Goal: Task Accomplishment & Management: Manage account settings

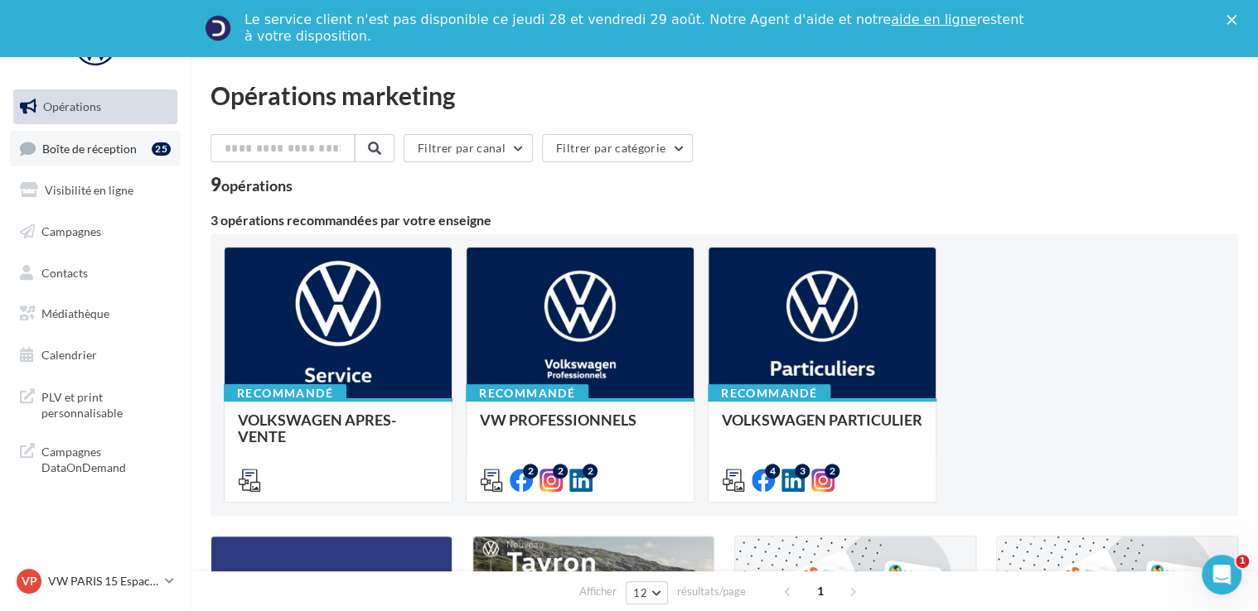
click at [97, 136] on link "Boîte de réception 25" at bounding box center [95, 149] width 171 height 36
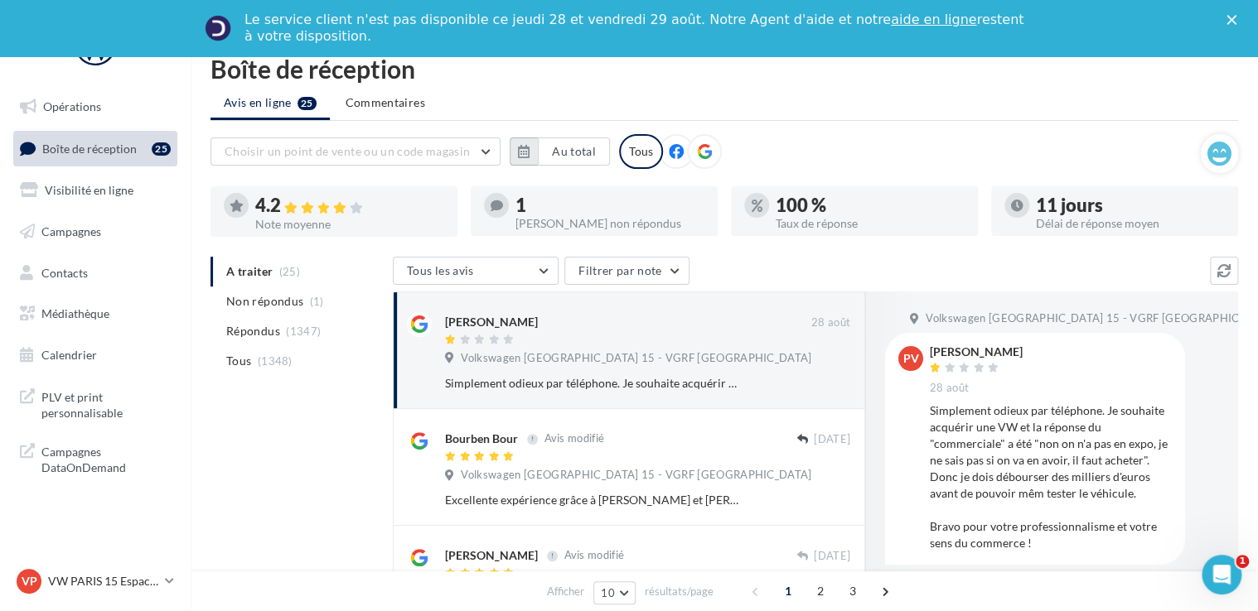
click at [528, 147] on icon "button" at bounding box center [524, 151] width 12 height 13
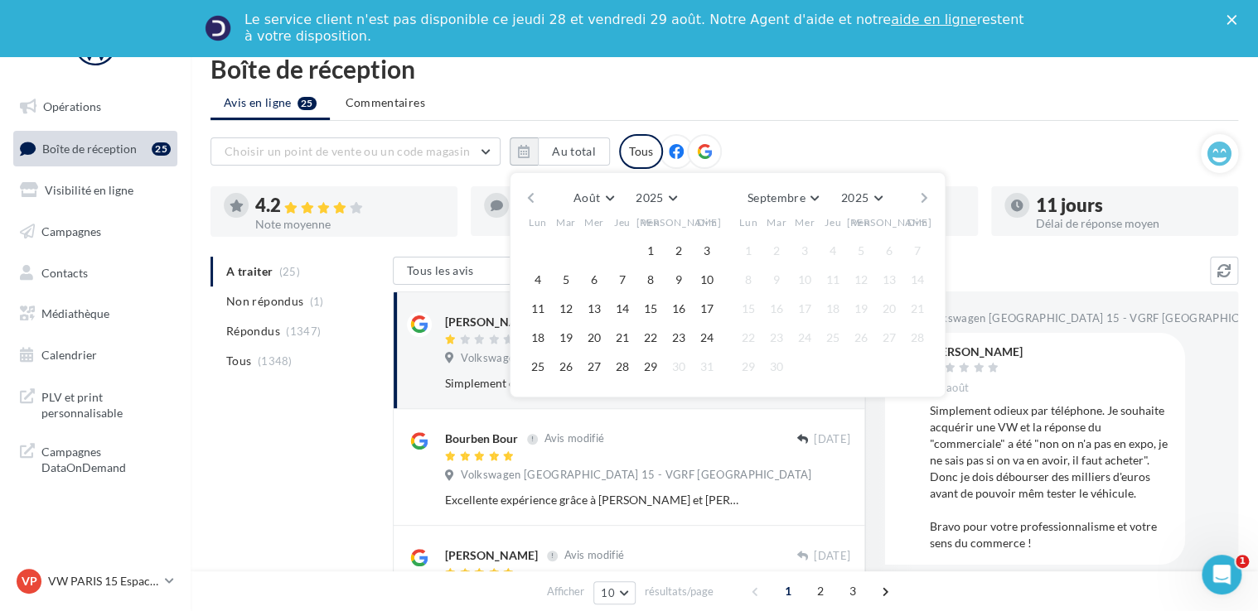
click at [539, 200] on div "Août [PERSON_NAME] Mars Avril Mai Juin Juillet Août Septembre Octobre Novembre …" at bounding box center [727, 197] width 379 height 23
click at [514, 200] on div "Août [PERSON_NAME] Mars Avril Mai Juin Juillet Août Septembre Octobre Novembre …" at bounding box center [727, 284] width 436 height 225
click at [527, 194] on button "button" at bounding box center [531, 197] width 14 height 23
click at [562, 248] on button "1" at bounding box center [565, 251] width 25 height 25
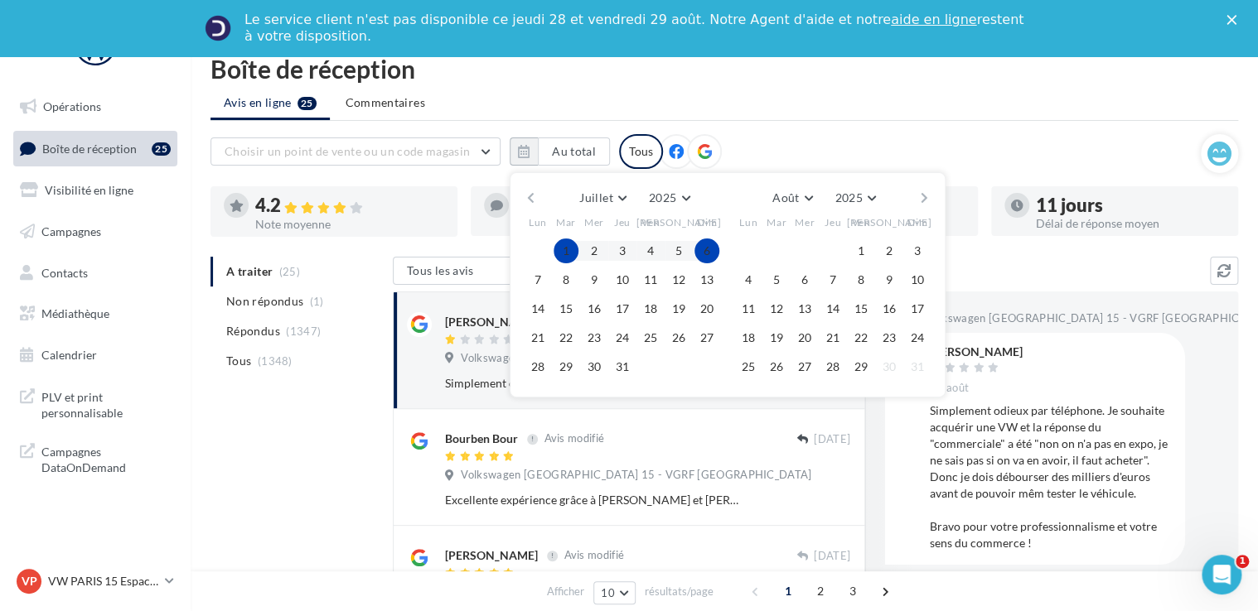
click at [927, 196] on button "button" at bounding box center [924, 197] width 14 height 23
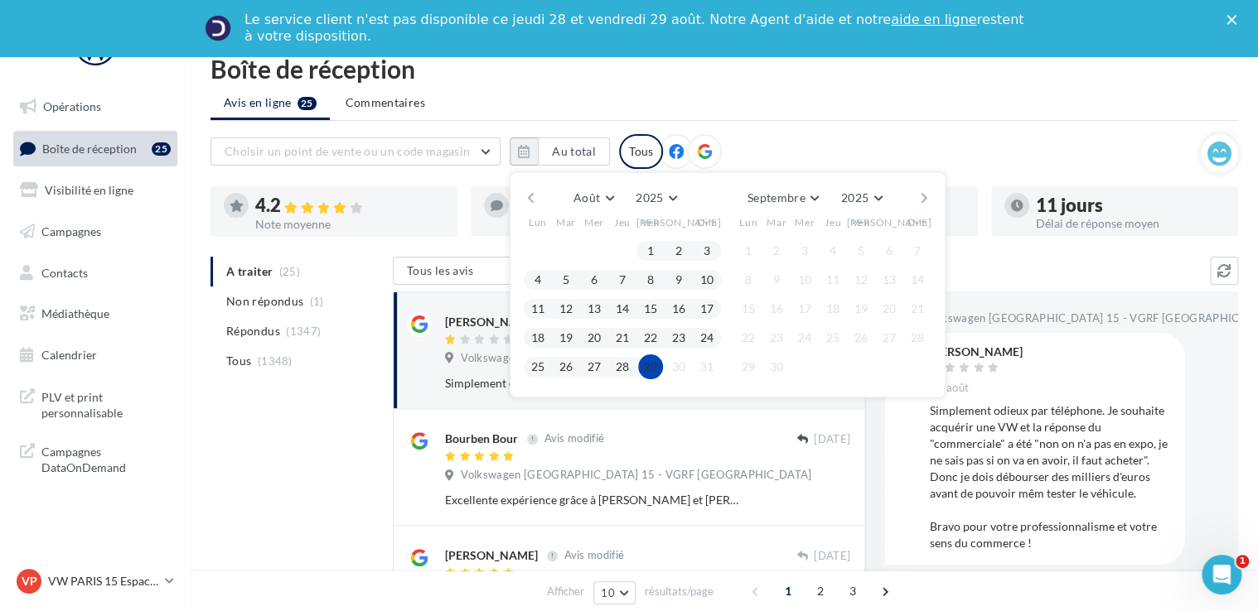
click at [649, 366] on button "29" at bounding box center [650, 367] width 25 height 25
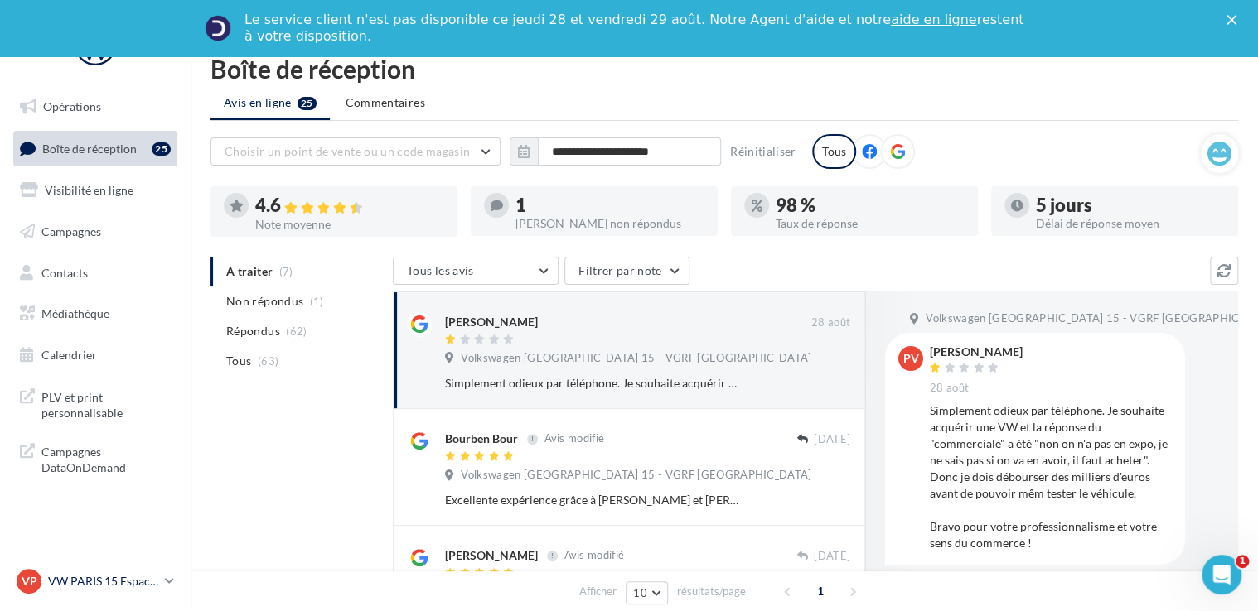
click at [129, 582] on p "VW PARIS 15 Espace Suffren" at bounding box center [103, 581] width 110 height 17
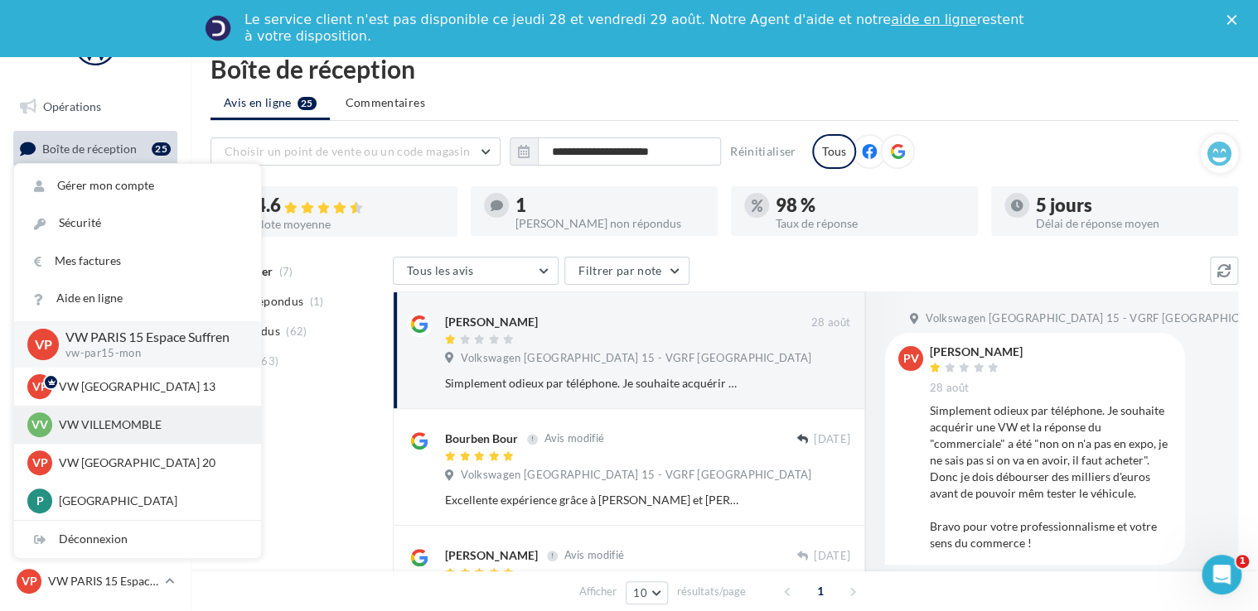
click at [105, 431] on p "VW VILLEMOMBLE" at bounding box center [150, 425] width 182 height 17
